Goal: Find specific page/section: Find specific page/section

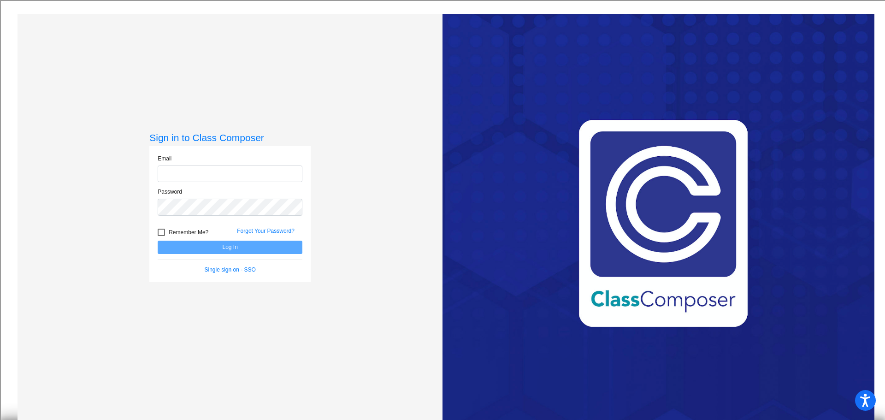
type input "[PERSON_NAME][EMAIL_ADDRESS][PERSON_NAME][DOMAIN_NAME]"
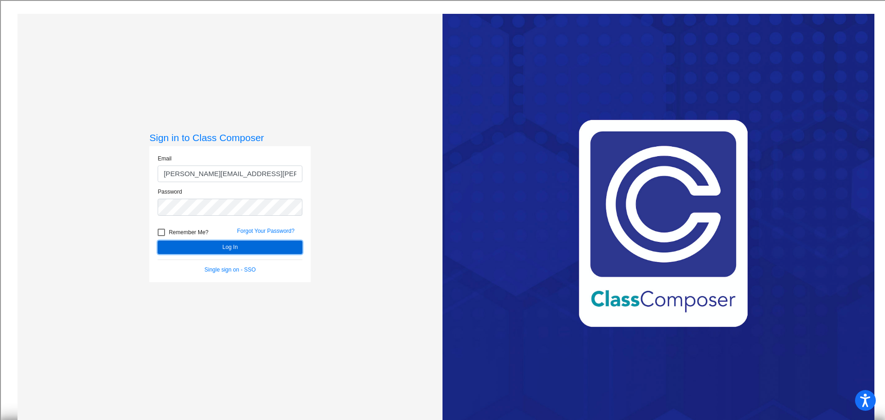
click at [214, 250] on button "Log In" at bounding box center [230, 247] width 145 height 13
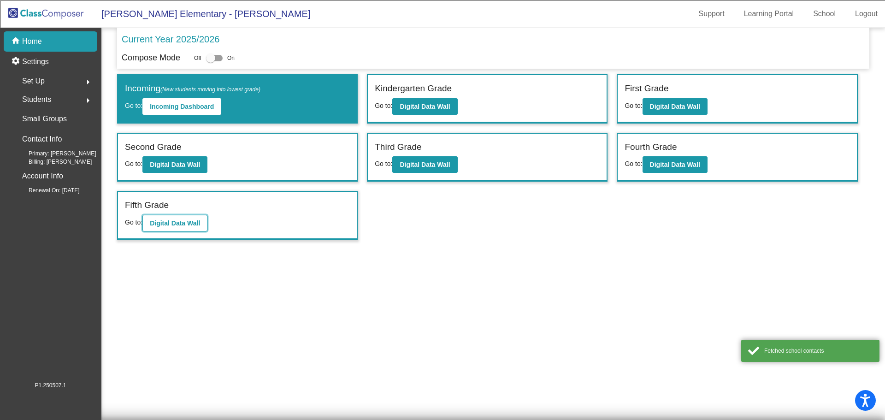
click at [202, 230] on button "Digital Data Wall" at bounding box center [174, 223] width 65 height 17
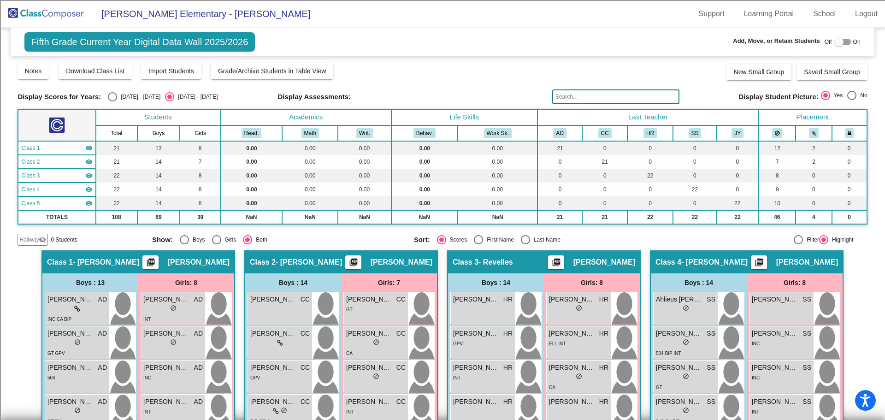
click at [583, 98] on input "text" at bounding box center [615, 96] width 127 height 15
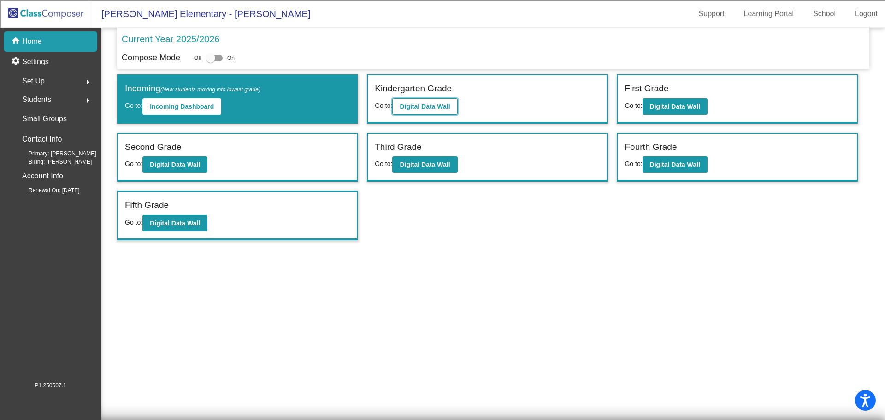
click at [411, 106] on b "Digital Data Wall" at bounding box center [425, 106] width 50 height 7
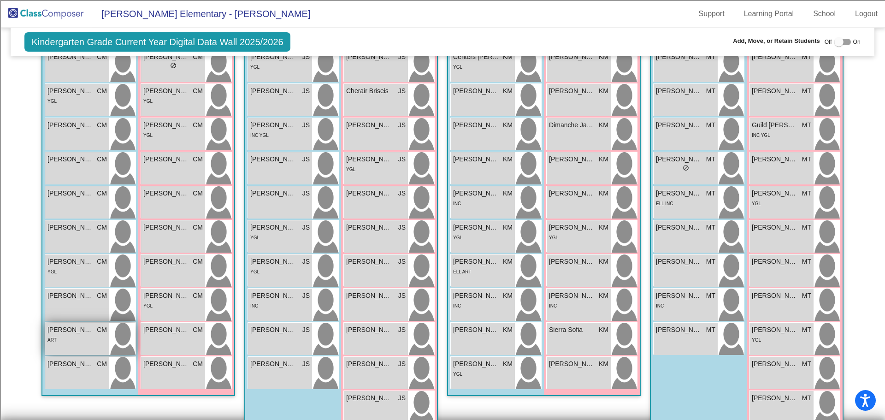
scroll to position [230, 0]
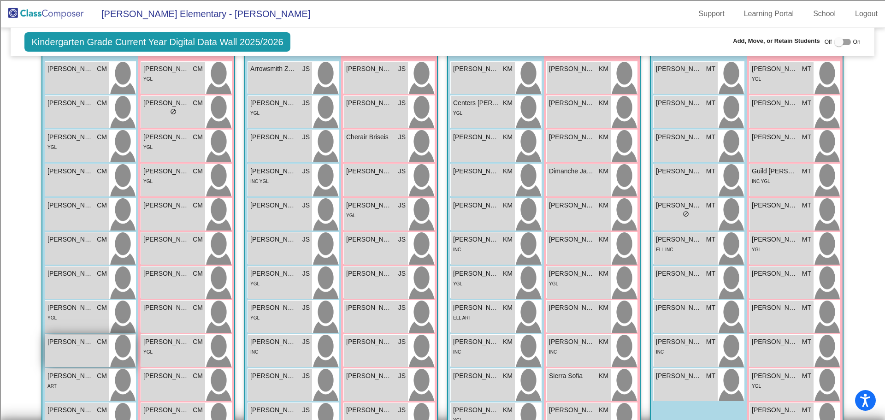
click at [77, 342] on span "Powdrell Kasper" at bounding box center [70, 342] width 46 height 10
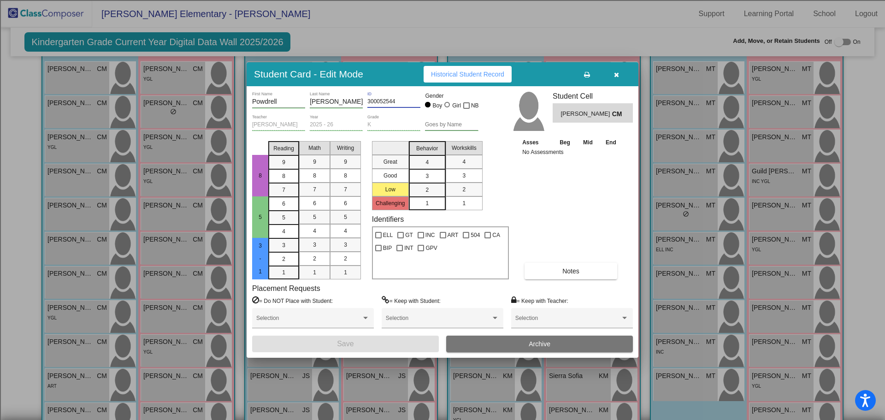
drag, startPoint x: 398, startPoint y: 101, endPoint x: 367, endPoint y: 104, distance: 31.5
click at [367, 104] on div "Powdrell First Name Kasper Last Name 300052544 ID Gender Boy Girl NB" at bounding box center [365, 103] width 226 height 23
click at [620, 74] on button "button" at bounding box center [615, 74] width 29 height 17
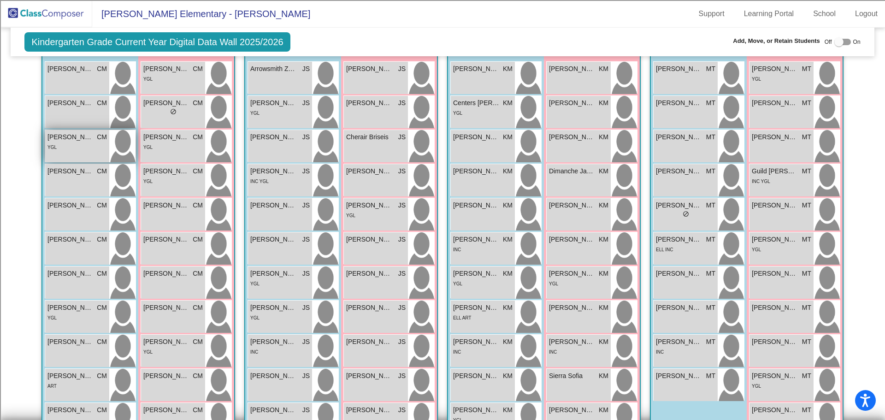
click at [94, 144] on div "YGL" at bounding box center [76, 147] width 59 height 10
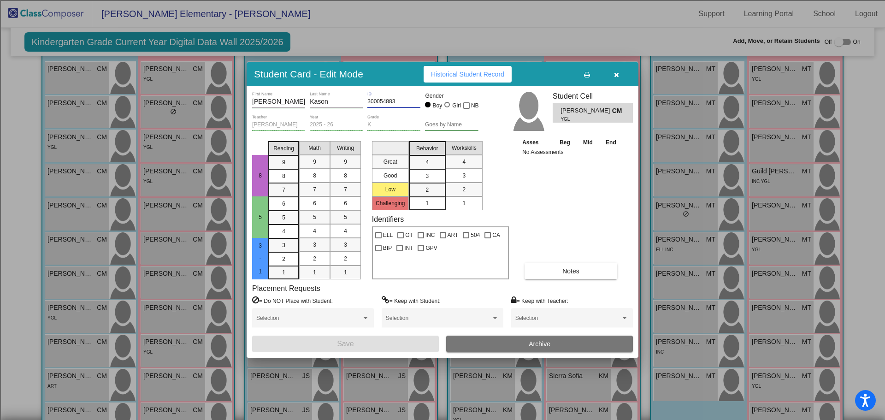
drag, startPoint x: 399, startPoint y: 100, endPoint x: 369, endPoint y: 96, distance: 29.7
click at [369, 96] on div "300054883 ID" at bounding box center [393, 100] width 53 height 16
click at [409, 111] on div "300054883 ID" at bounding box center [393, 103] width 53 height 23
drag, startPoint x: 394, startPoint y: 102, endPoint x: 347, endPoint y: 95, distance: 47.0
click at [347, 95] on div "Heslop First Name Kason Last Name 300054883 ID Gender Boy Girl NB" at bounding box center [365, 103] width 226 height 23
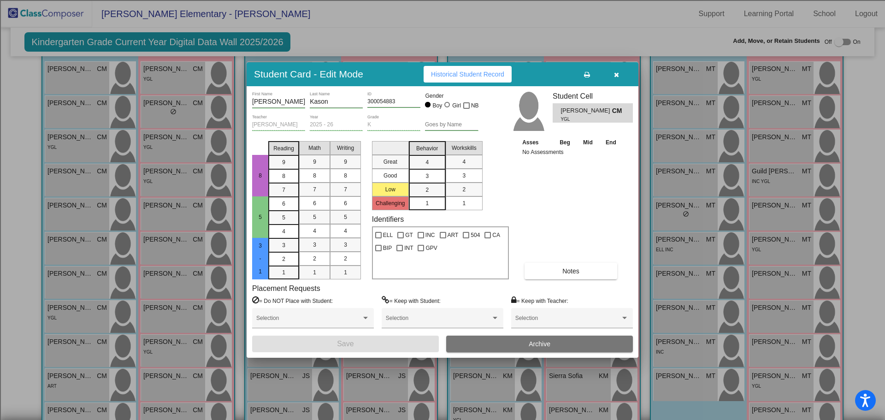
click at [619, 75] on button "button" at bounding box center [615, 74] width 29 height 17
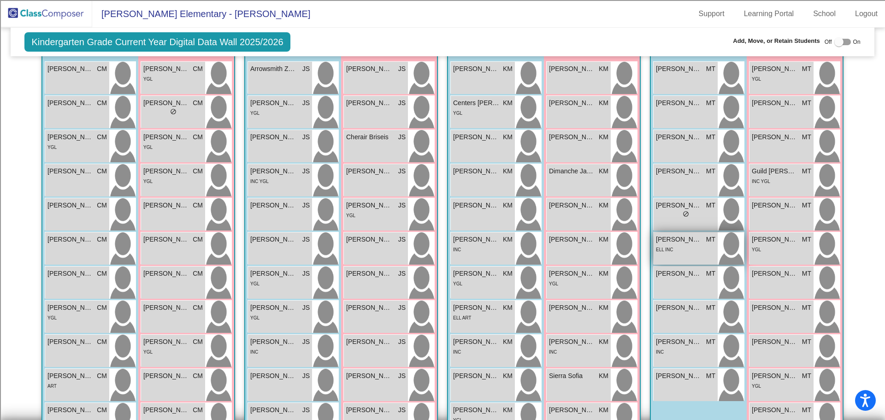
scroll to position [276, 0]
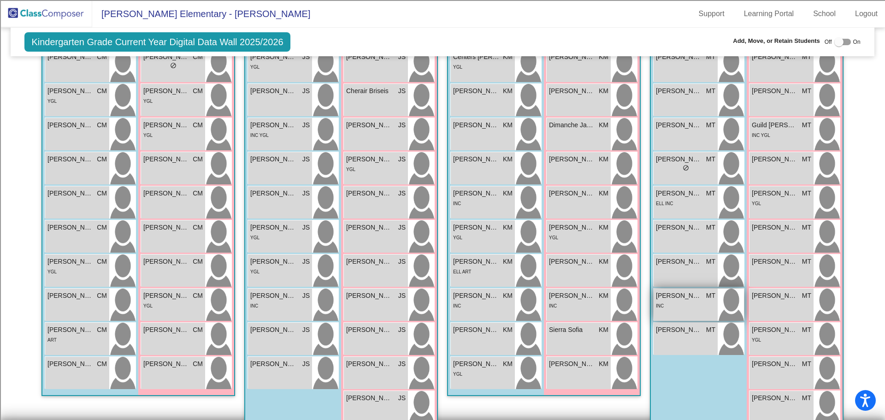
click at [671, 306] on div "INC" at bounding box center [685, 305] width 59 height 10
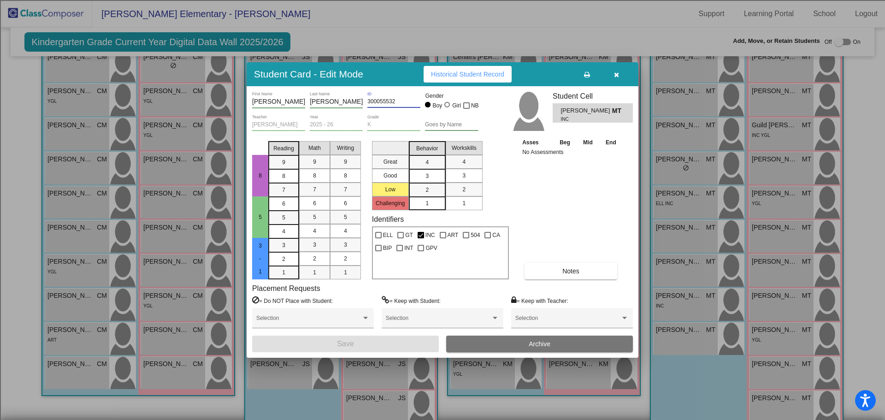
drag, startPoint x: 395, startPoint y: 103, endPoint x: 321, endPoint y: 95, distance: 74.6
click at [366, 102] on div "Ward First Name Marcus Last Name 300055532 ID Gender Boy Girl NB" at bounding box center [365, 103] width 226 height 23
click at [291, 105] on input "Ward" at bounding box center [278, 101] width 53 height 7
drag, startPoint x: 280, startPoint y: 105, endPoint x: 237, endPoint y: 106, distance: 42.9
click at [237, 106] on div "Student Card - Edit Mode Historical Student Record Ward First Name Marcus Last …" at bounding box center [442, 210] width 885 height 420
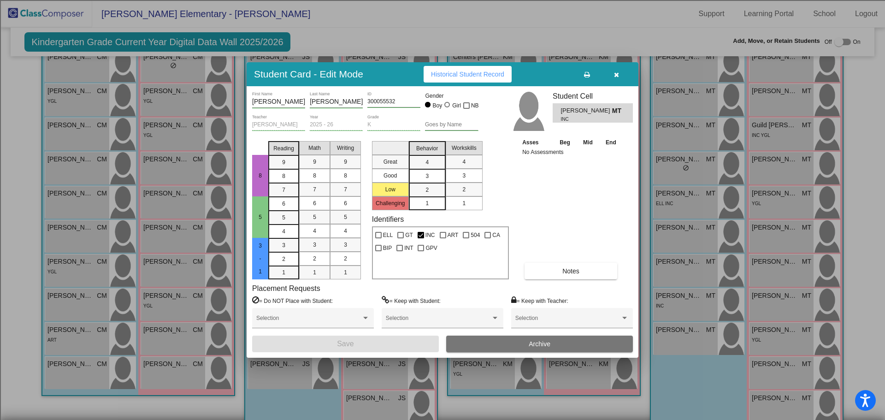
click at [617, 70] on button "button" at bounding box center [615, 74] width 29 height 17
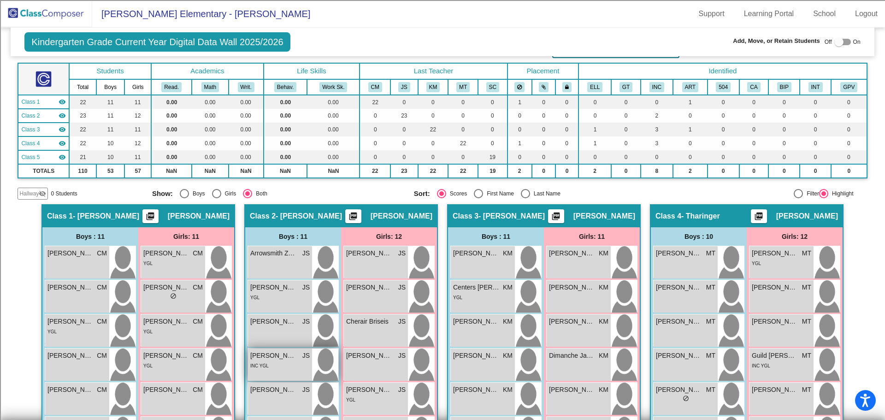
scroll to position [0, 0]
